Goal: Information Seeking & Learning: Check status

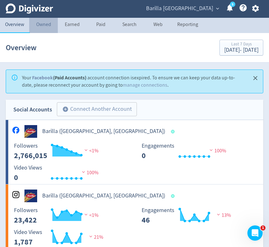
click at [44, 25] on link "Owned" at bounding box center [43, 25] width 29 height 15
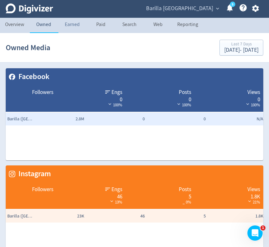
click at [71, 27] on link "Earned" at bounding box center [72, 25] width 29 height 15
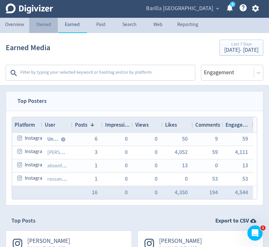
click at [46, 26] on link "Owned" at bounding box center [43, 25] width 29 height 15
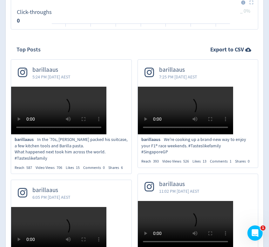
scroll to position [712, 0]
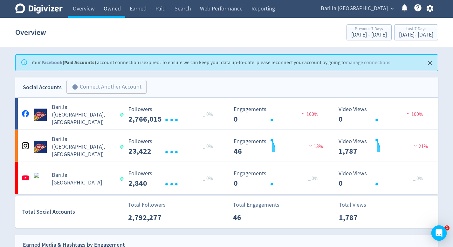
click at [107, 10] on link "Owned" at bounding box center [112, 9] width 26 height 18
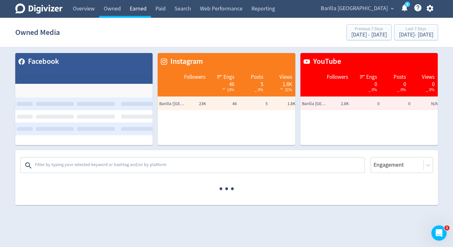
click at [136, 12] on link "Earned" at bounding box center [138, 9] width 26 height 18
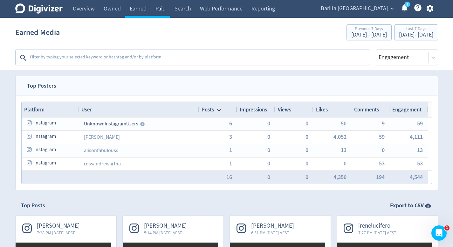
click at [156, 10] on link "Paid" at bounding box center [160, 9] width 19 height 18
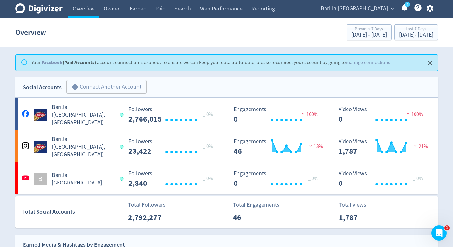
click at [353, 9] on span "Barilla [GEOGRAPHIC_DATA]" at bounding box center [354, 8] width 67 height 10
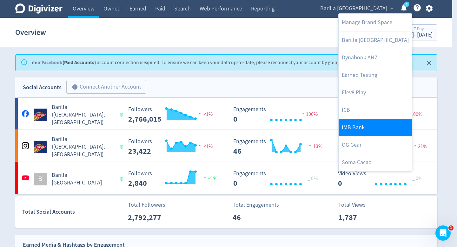
click at [363, 123] on link "IMB Bank" at bounding box center [375, 127] width 73 height 17
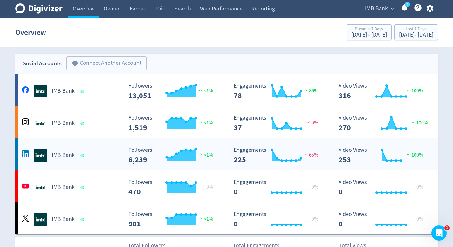
click at [112, 153] on div "IMB Bank" at bounding box center [71, 155] width 103 height 13
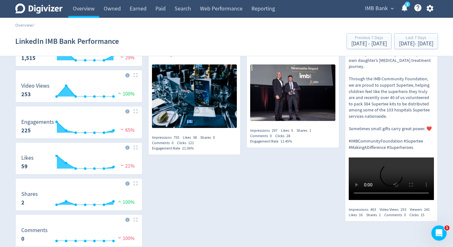
scroll to position [116, 0]
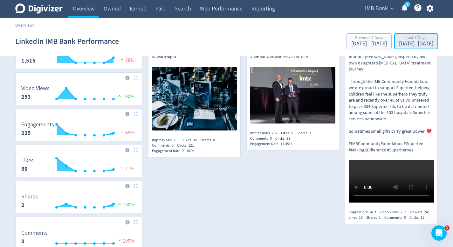
click at [402, 45] on div "[DATE] - [DATE]" at bounding box center [416, 44] width 34 height 6
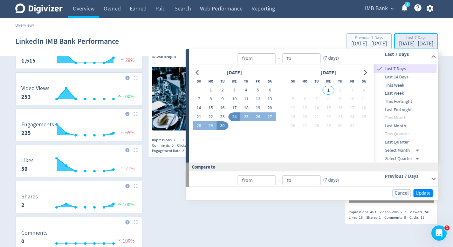
type input "[DATE]"
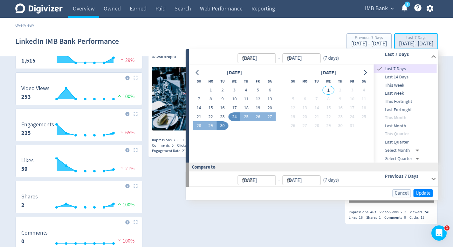
type input "[DATE]"
click at [443, 79] on div "Digivizer Logo [PERSON_NAME] Logo Overview Owned Earned Paid Search Web Perform…" at bounding box center [226, 99] width 453 height 431
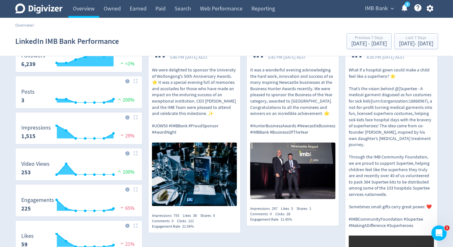
scroll to position [0, 0]
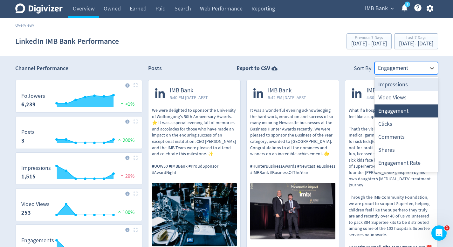
click at [421, 67] on div at bounding box center [400, 68] width 45 height 9
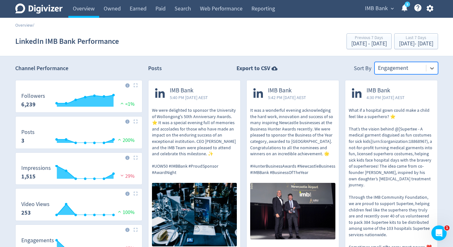
click at [425, 64] on div "Engagement" at bounding box center [400, 68] width 51 height 12
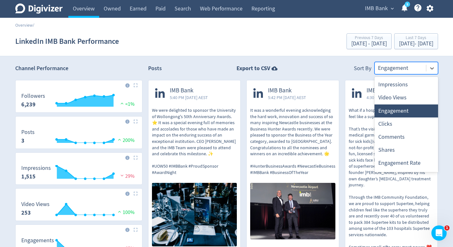
scroll to position [12, 0]
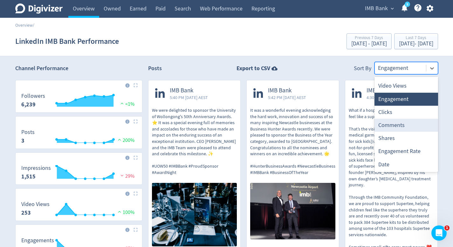
click at [210, 63] on div "Posts Export to CSV Sort By Comments, 5 of 8. 8 results available. Use Up and D…" at bounding box center [293, 68] width 290 height 12
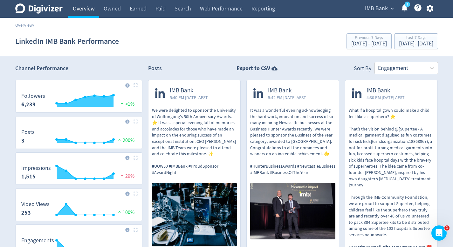
click at [91, 10] on link "Overview" at bounding box center [83, 9] width 31 height 18
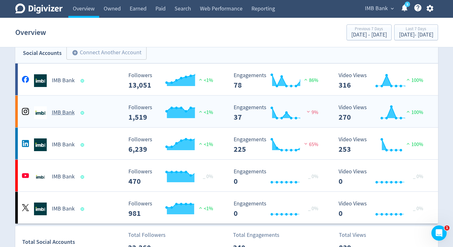
scroll to position [12, 0]
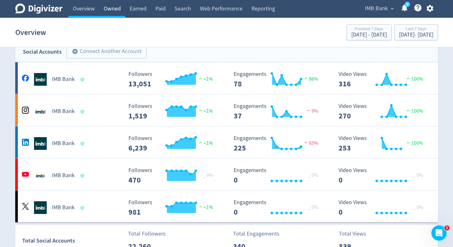
click at [113, 10] on link "Owned" at bounding box center [112, 9] width 26 height 18
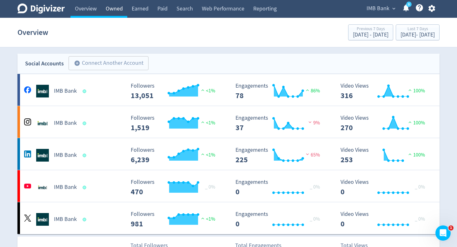
click at [113, 10] on link "Owned" at bounding box center [114, 9] width 26 height 18
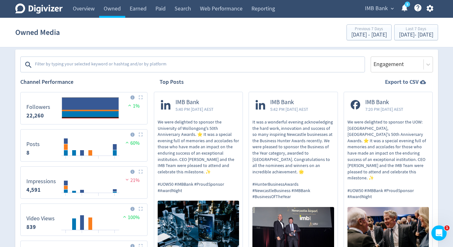
scroll to position [193, 0]
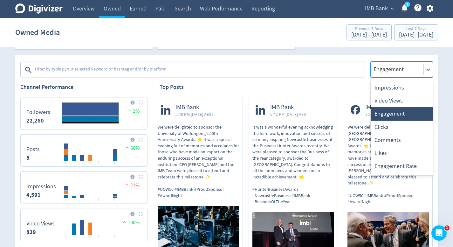
click at [410, 72] on div at bounding box center [397, 69] width 49 height 9
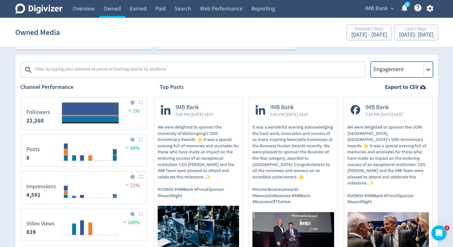
click at [427, 74] on div at bounding box center [427, 69] width 9 height 9
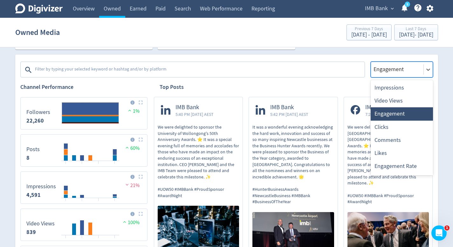
click at [428, 64] on div at bounding box center [427, 69] width 9 height 15
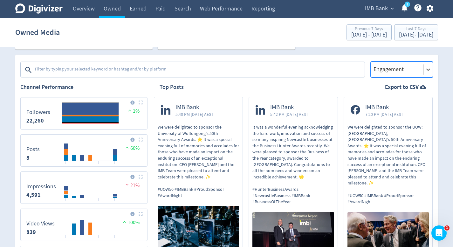
click at [410, 66] on div at bounding box center [397, 69] width 49 height 9
click at [429, 69] on icon at bounding box center [428, 69] width 6 height 6
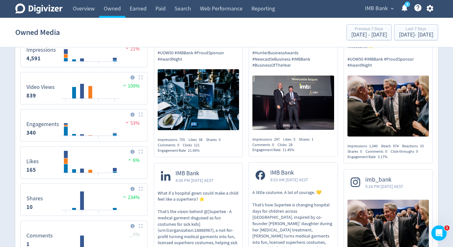
scroll to position [0, 0]
